Goal: Information Seeking & Learning: Learn about a topic

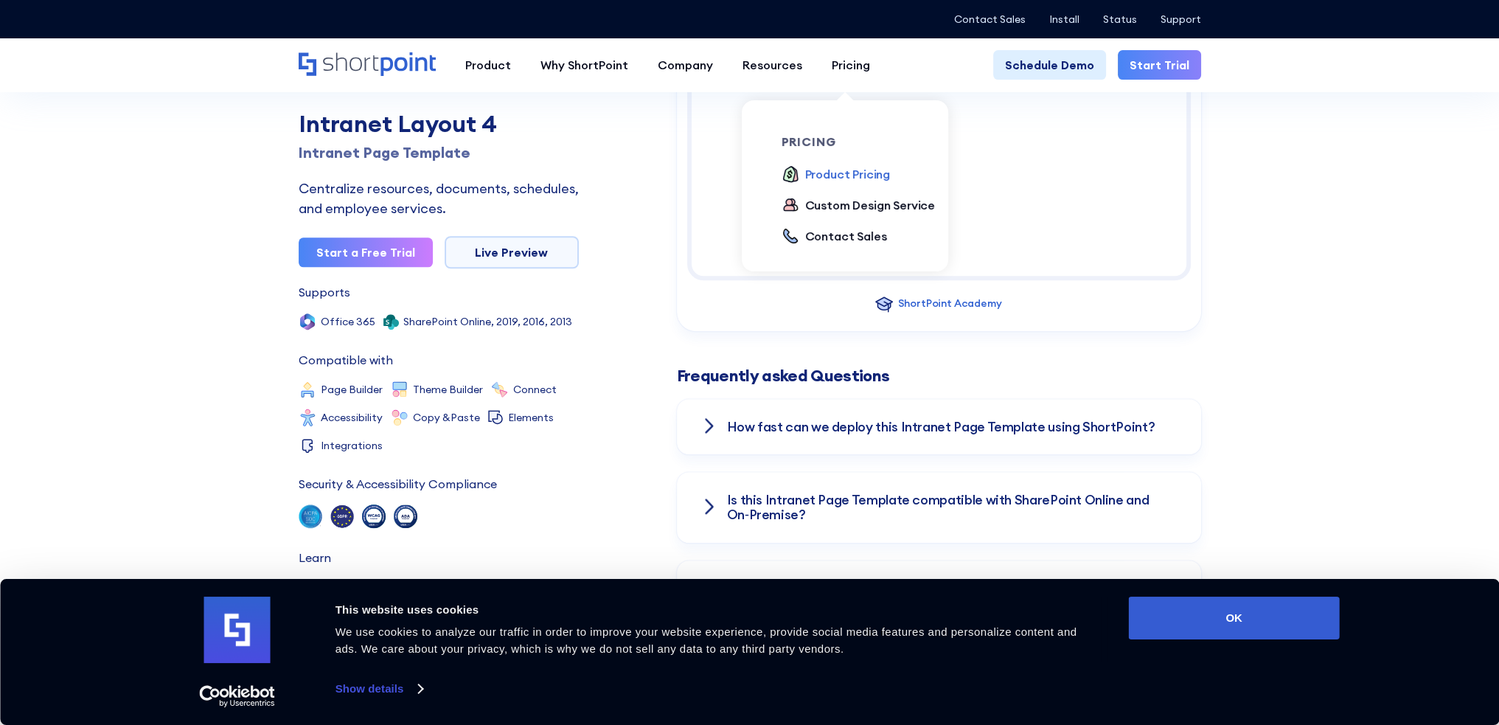
click at [836, 171] on div "Product Pricing" at bounding box center [848, 174] width 86 height 18
